Goal: Task Accomplishment & Management: Manage account settings

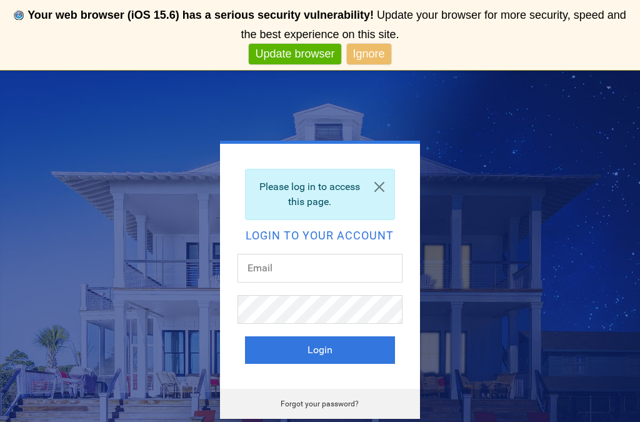
scroll to position [16, 0]
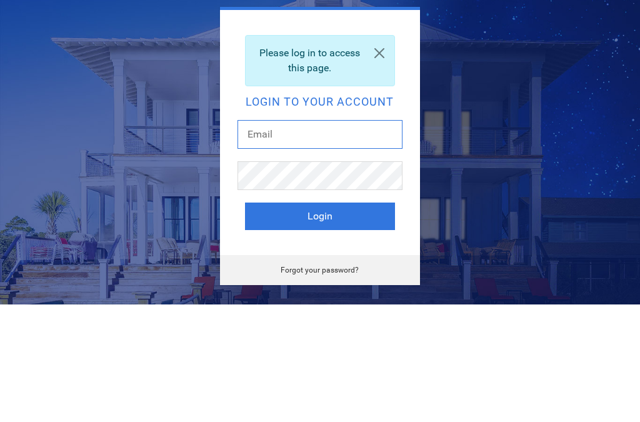
type input "[EMAIL_ADDRESS][DOMAIN_NAME]"
click at [319, 320] on button "Login" at bounding box center [320, 333] width 150 height 27
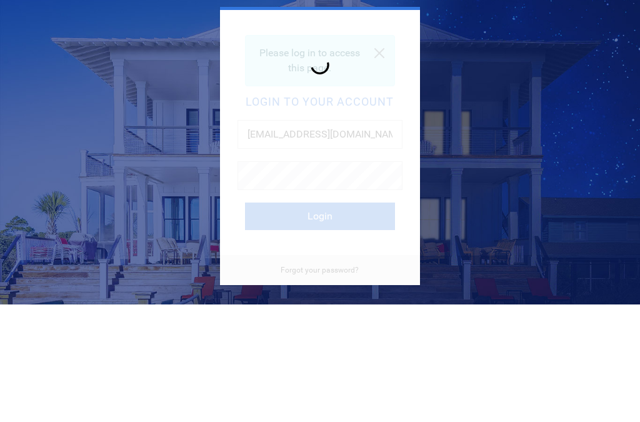
scroll to position [69, 0]
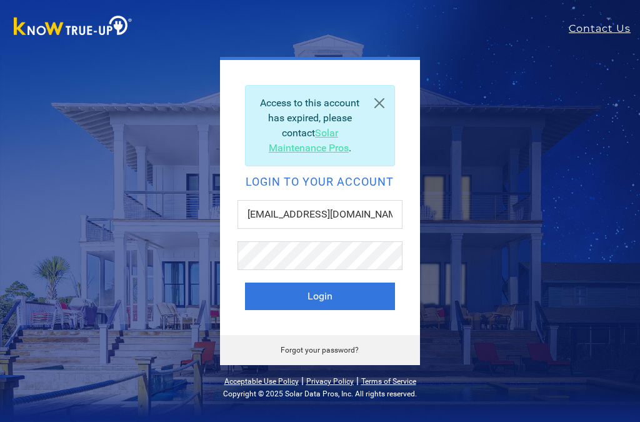
click at [277, 296] on button "Login" at bounding box center [320, 295] width 150 height 27
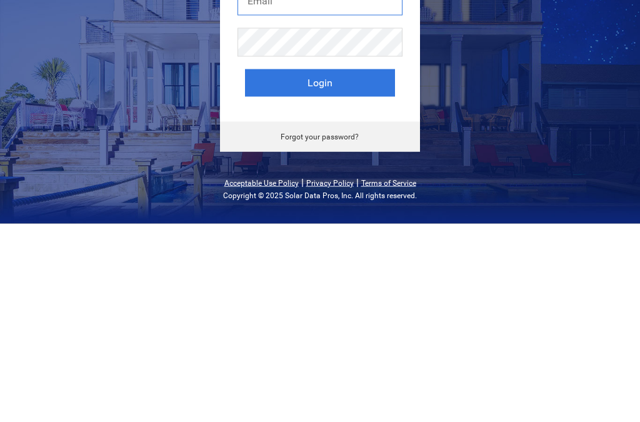
type input "[EMAIL_ADDRESS][DOMAIN_NAME]"
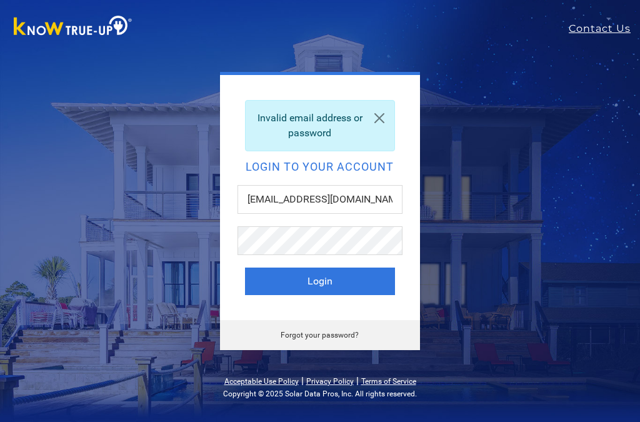
click at [297, 280] on button "Login" at bounding box center [320, 280] width 150 height 27
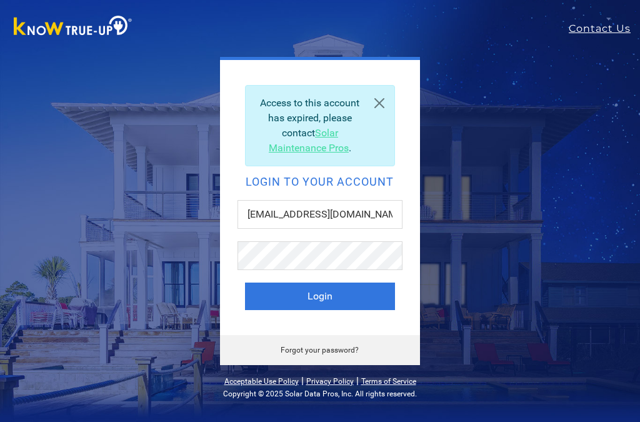
click at [381, 107] on link at bounding box center [379, 103] width 30 height 35
